Goal: Connect with others

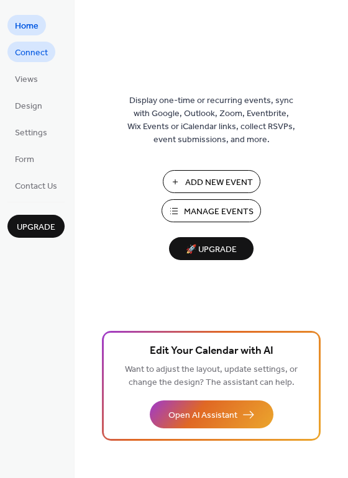
click at [38, 56] on span "Connect" at bounding box center [31, 53] width 33 height 13
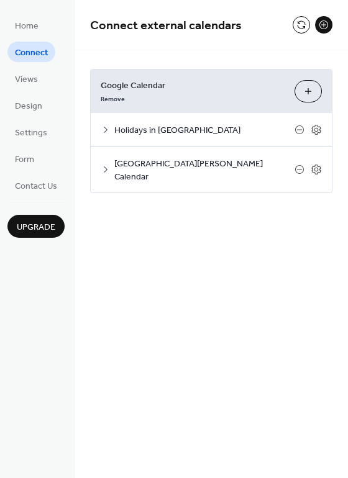
click at [104, 165] on icon at bounding box center [106, 170] width 10 height 10
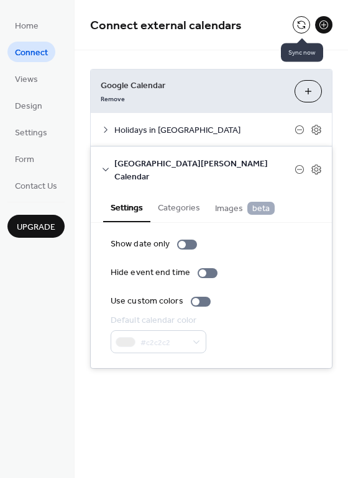
click at [299, 24] on button at bounding box center [301, 24] width 17 height 17
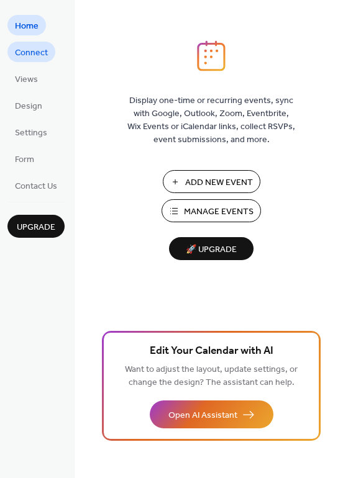
click at [43, 50] on span "Connect" at bounding box center [31, 53] width 33 height 13
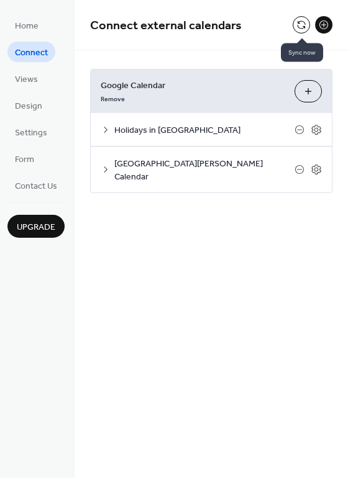
click at [303, 25] on button at bounding box center [301, 24] width 17 height 17
